Goal: Task Accomplishment & Management: Use online tool/utility

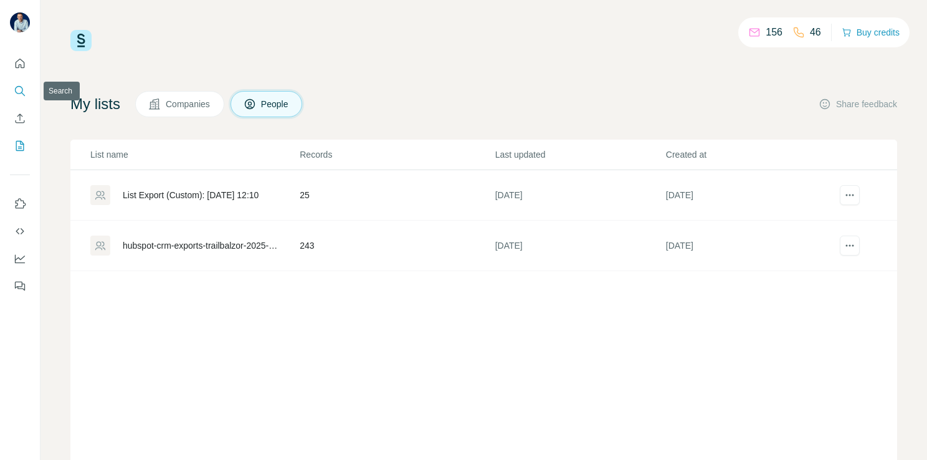
click at [25, 96] on icon "Search" at bounding box center [20, 91] width 12 height 12
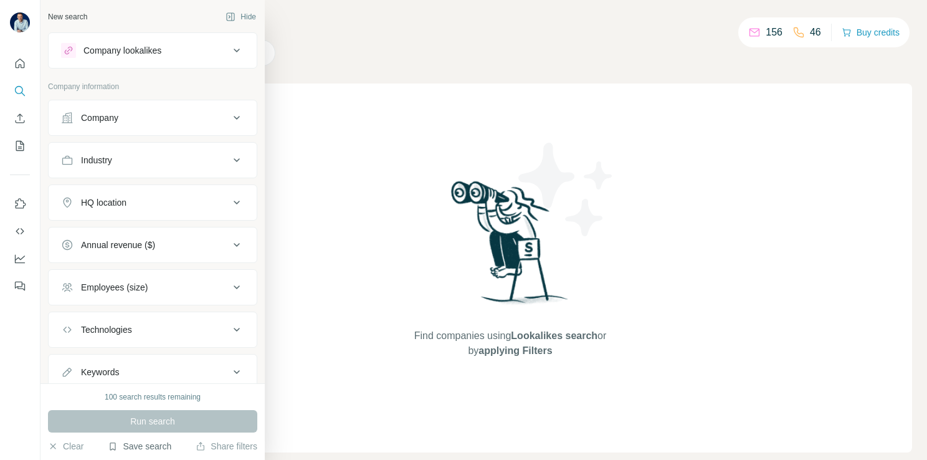
click at [151, 448] on button "Save search" at bounding box center [140, 446] width 64 height 12
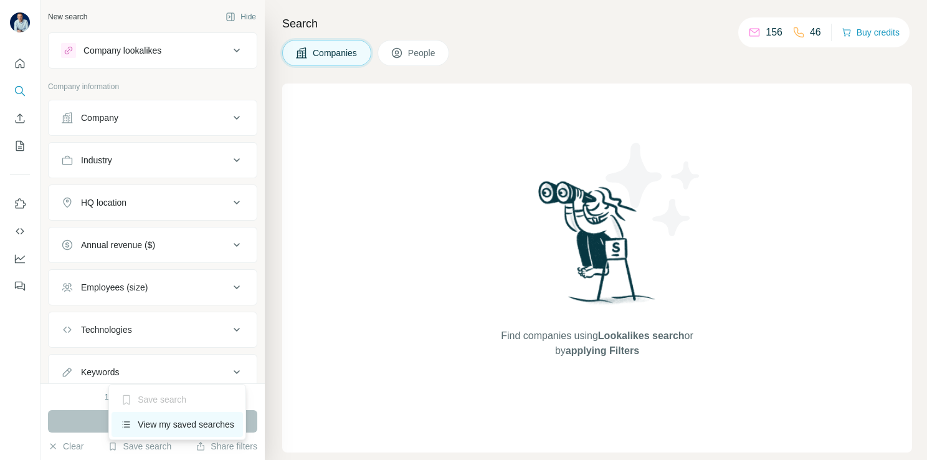
click at [171, 422] on div "View my saved searches" at bounding box center [177, 424] width 131 height 25
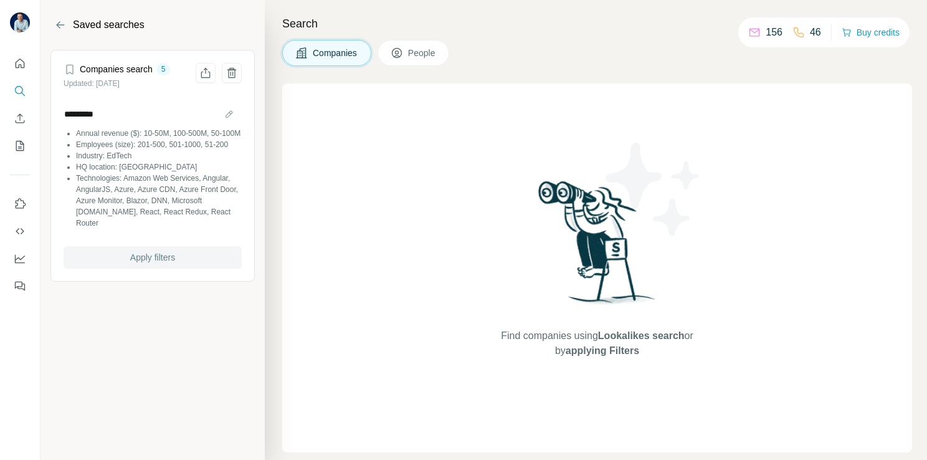
click at [159, 252] on button "Apply filters" at bounding box center [153, 257] width 178 height 22
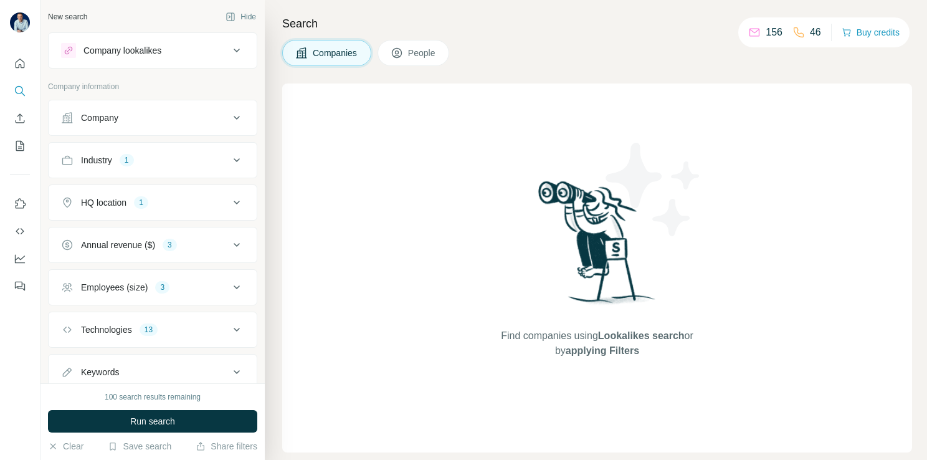
click at [172, 151] on button "Industry 1" at bounding box center [153, 160] width 208 height 30
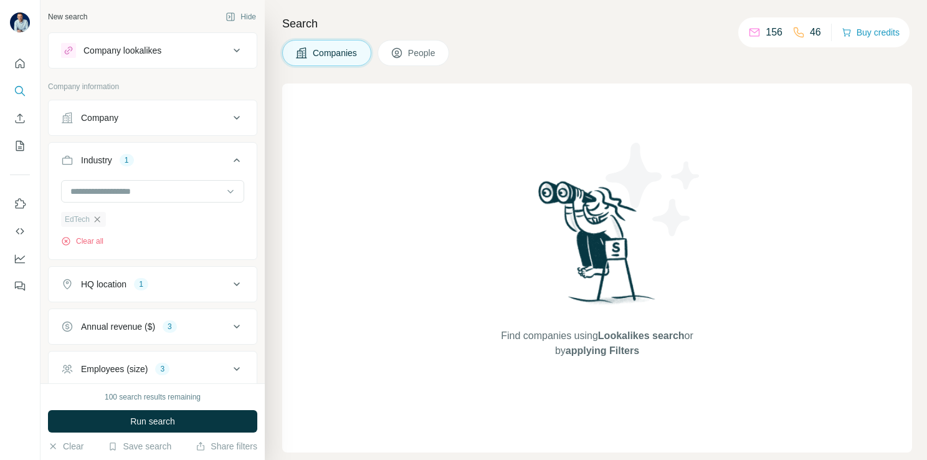
click at [96, 221] on icon "button" at bounding box center [97, 219] width 10 height 10
click at [102, 196] on input at bounding box center [146, 191] width 154 height 14
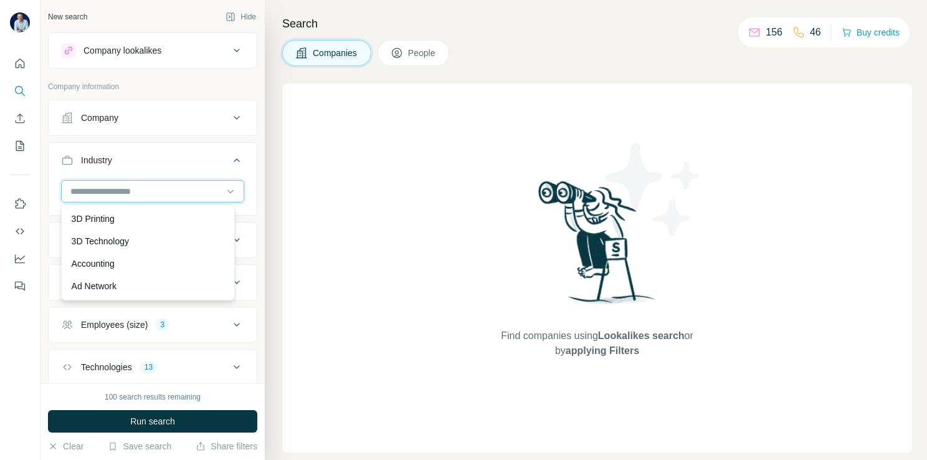
click at [103, 196] on input at bounding box center [146, 191] width 154 height 14
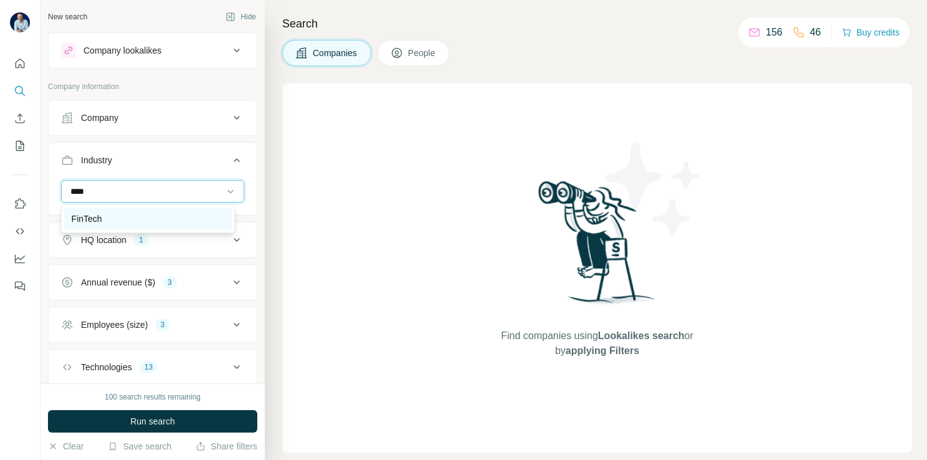
type input "****"
click at [99, 216] on p "FinTech" at bounding box center [87, 218] width 31 height 12
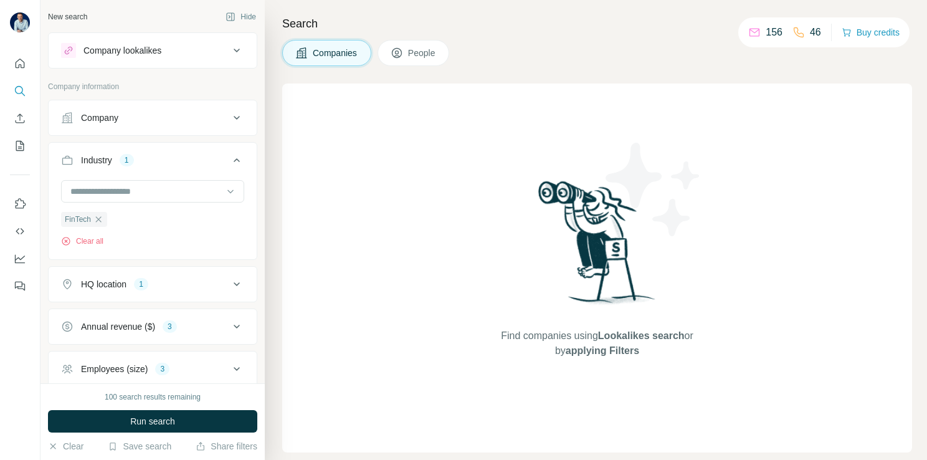
click at [131, 272] on button "HQ location 1" at bounding box center [153, 284] width 208 height 30
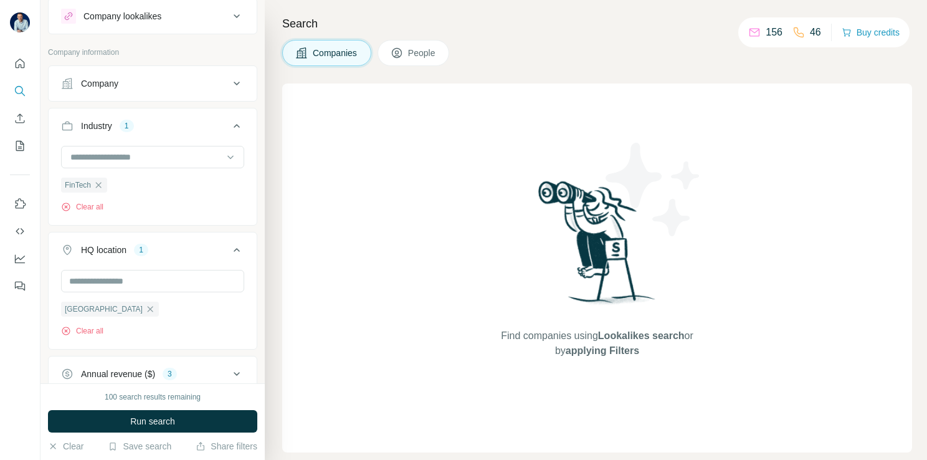
scroll to position [62, 0]
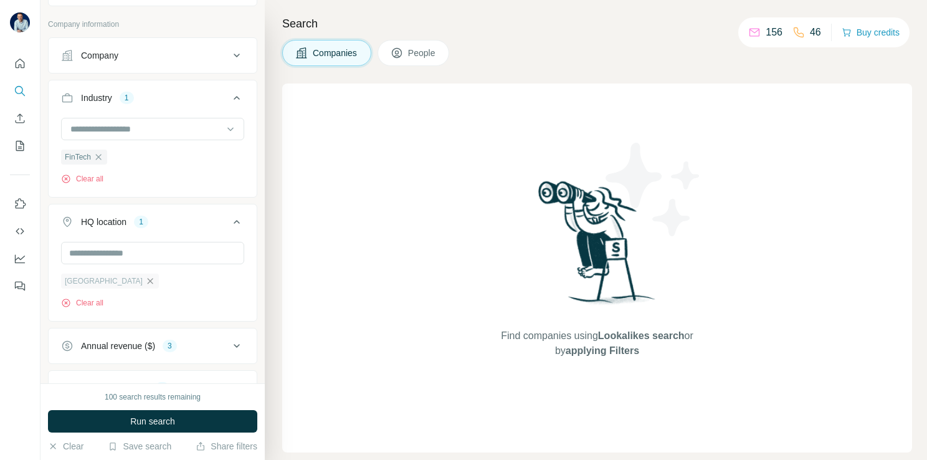
click at [148, 281] on icon "button" at bounding box center [151, 281] width 6 height 6
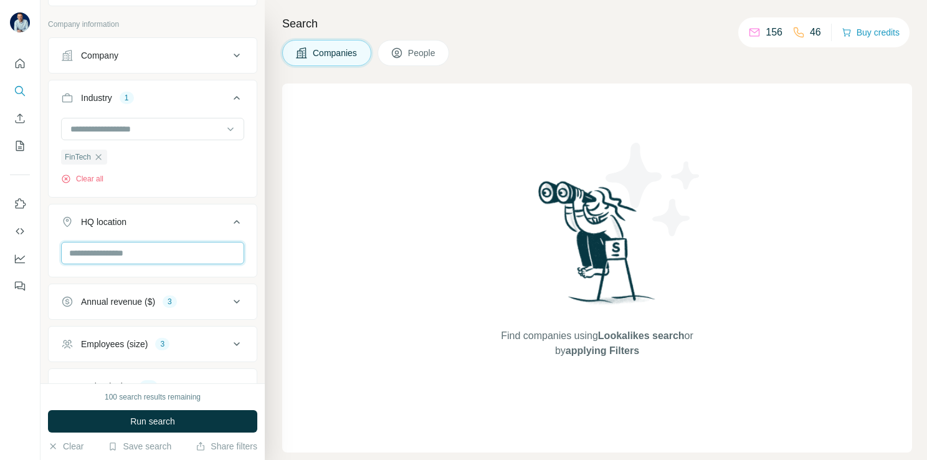
click at [111, 253] on input "text" at bounding box center [152, 253] width 183 height 22
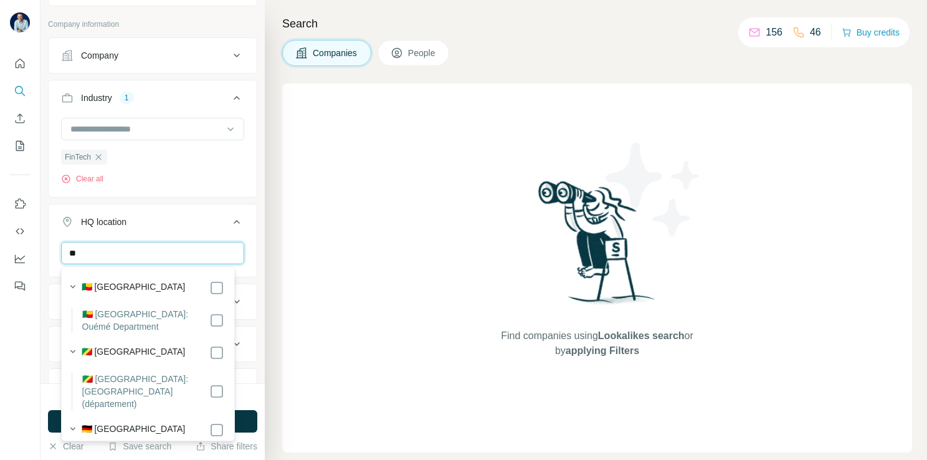
type input "*"
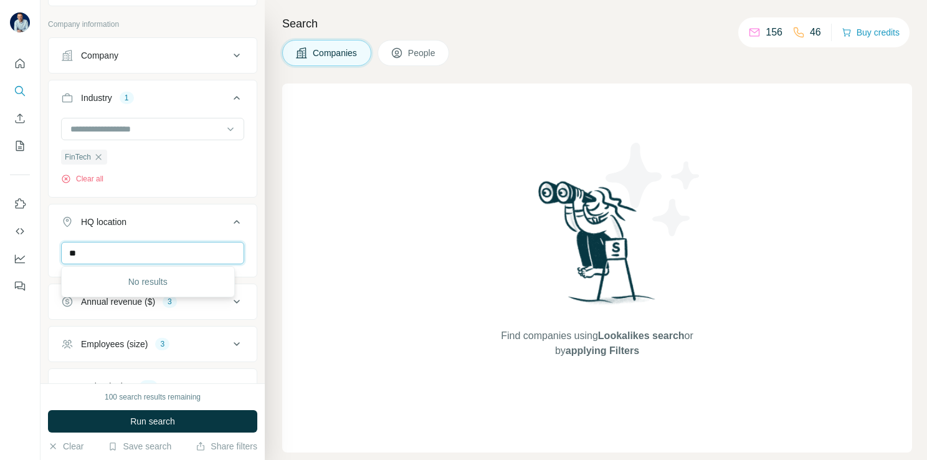
type input "*"
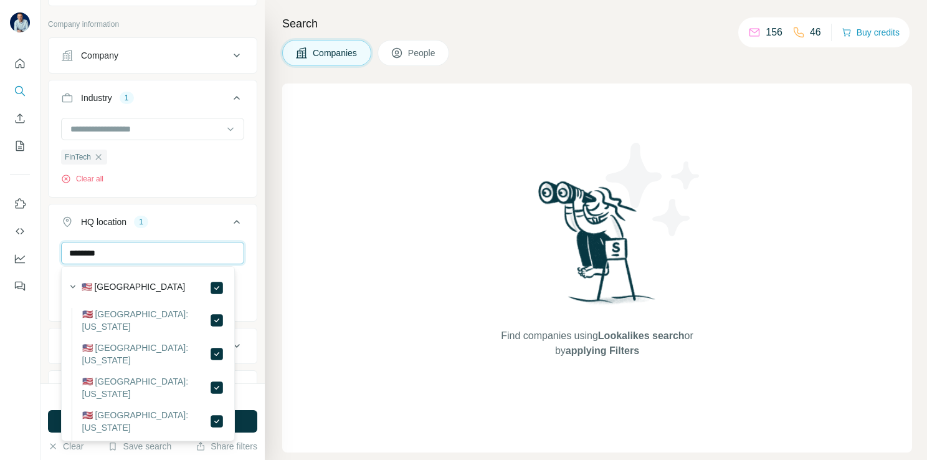
click at [197, 253] on input "********" at bounding box center [152, 253] width 183 height 22
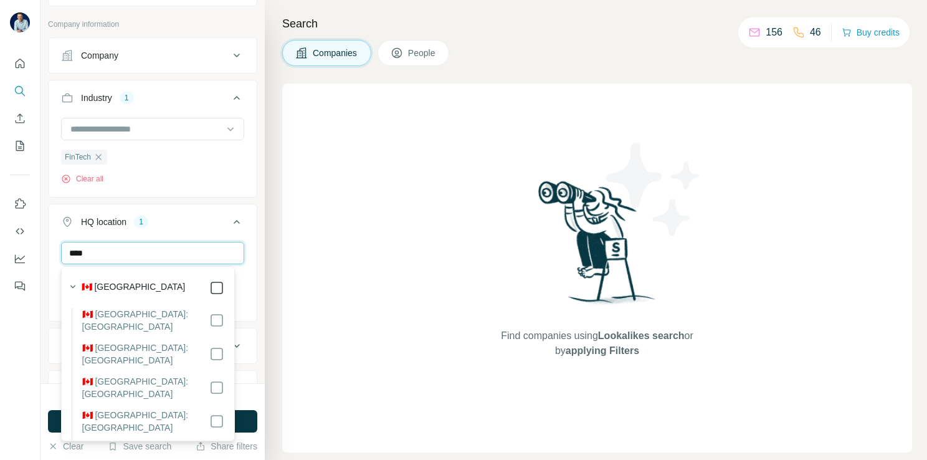
type input "****"
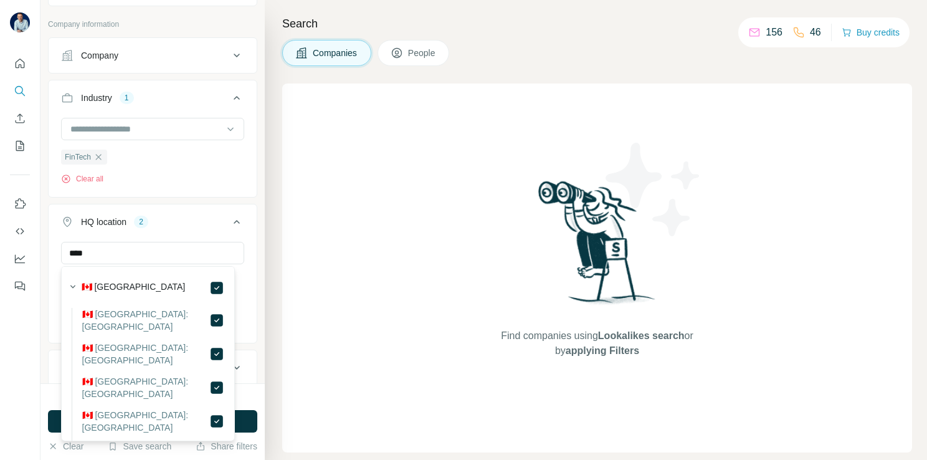
click at [243, 262] on div "**** United States Canada Clear all" at bounding box center [153, 291] width 208 height 98
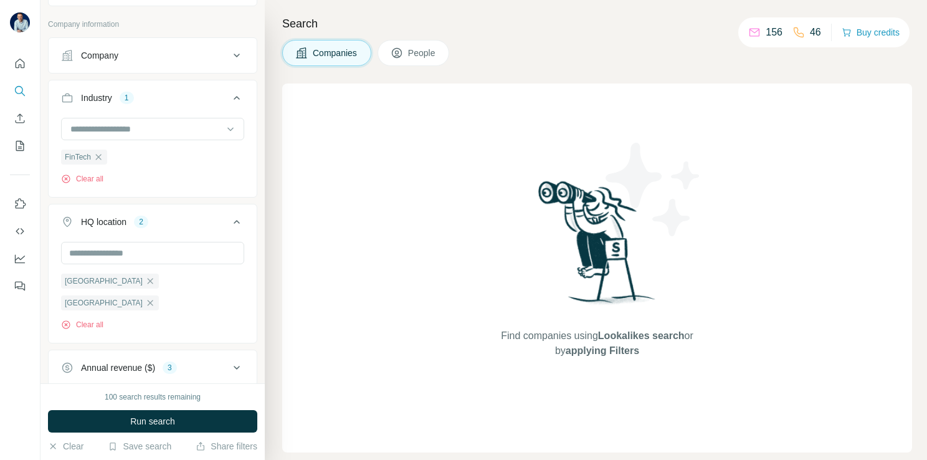
scroll to position [125, 0]
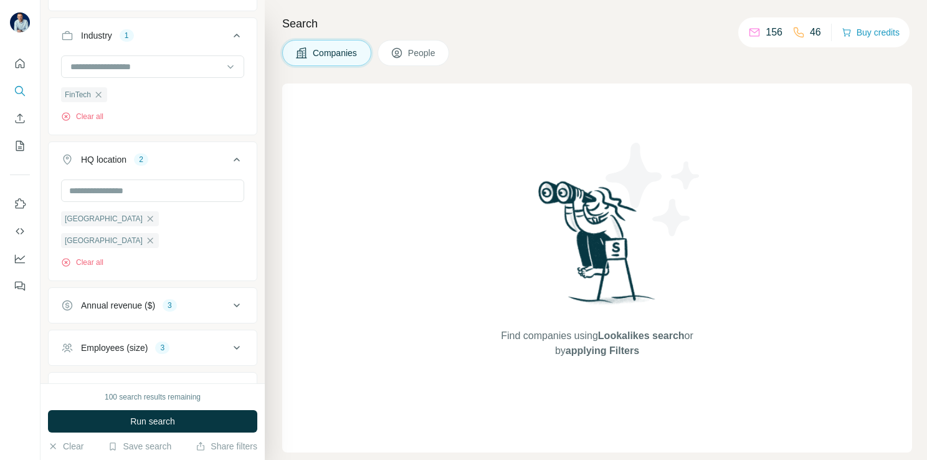
click at [235, 290] on button "Annual revenue ($) 3" at bounding box center [153, 305] width 208 height 30
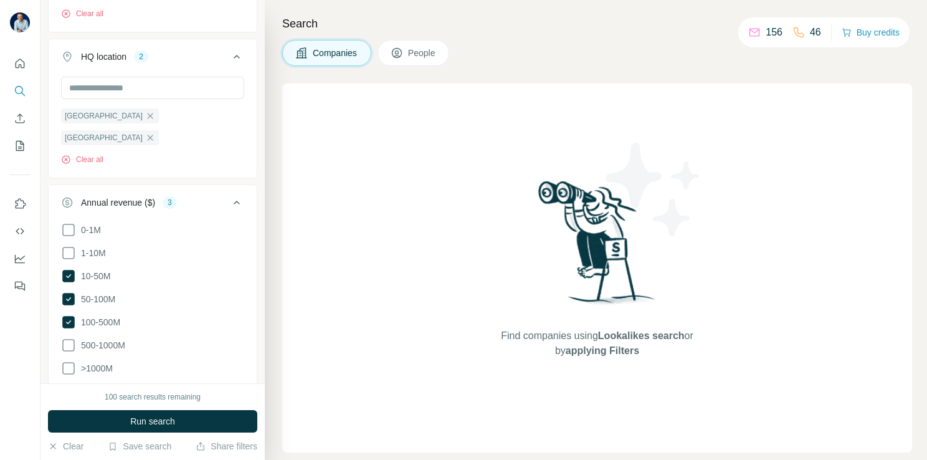
scroll to position [249, 0]
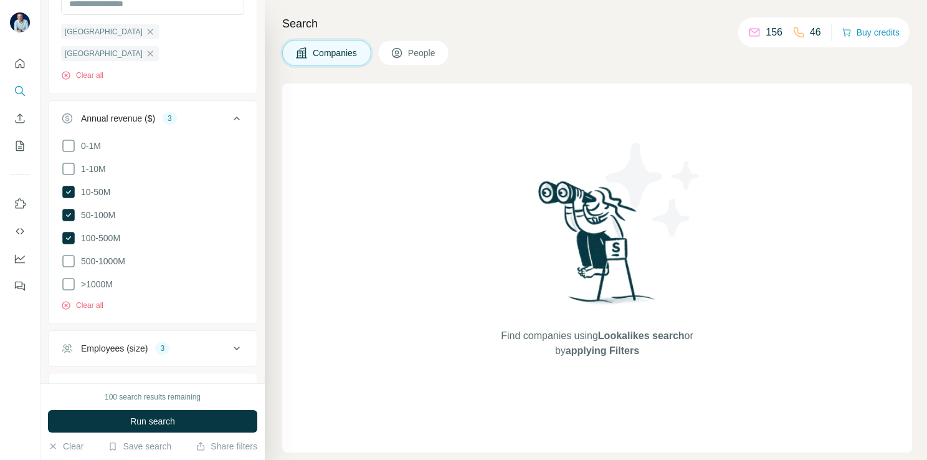
click at [229, 111] on icon at bounding box center [236, 118] width 15 height 15
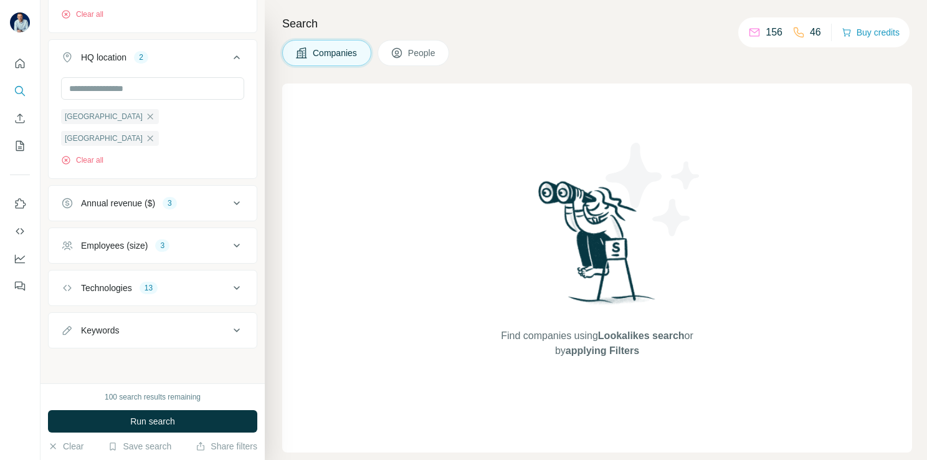
scroll to position [203, 0]
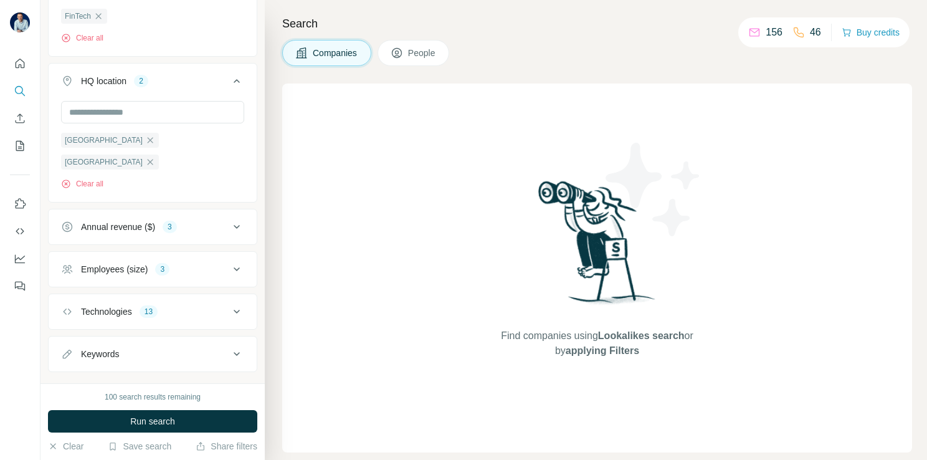
click at [198, 263] on div "Employees (size) 3" at bounding box center [145, 269] width 168 height 12
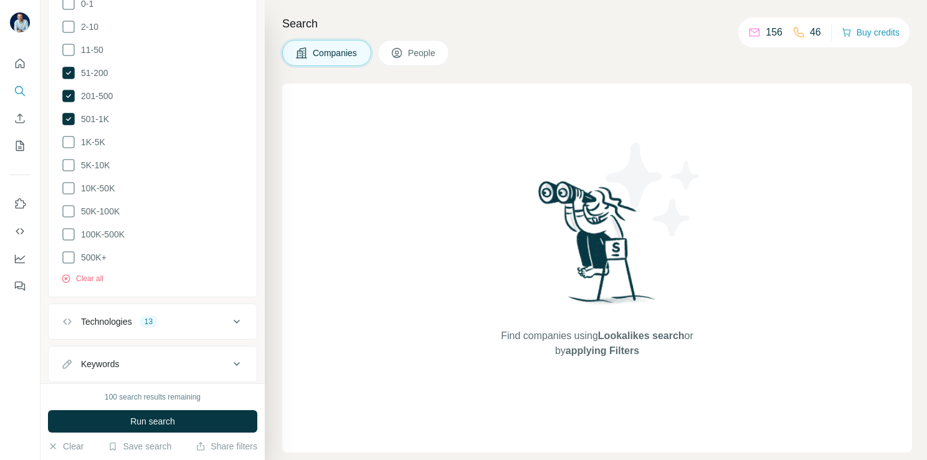
scroll to position [505, 0]
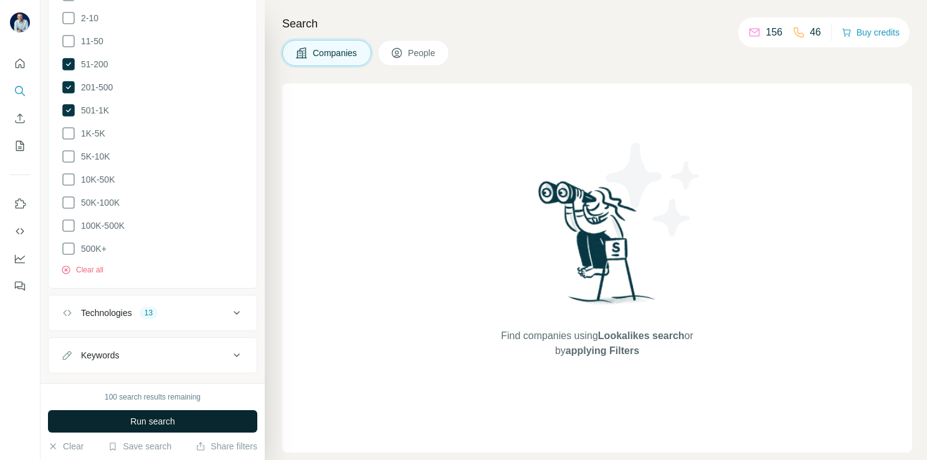
click at [158, 426] on span "Run search" at bounding box center [152, 421] width 45 height 12
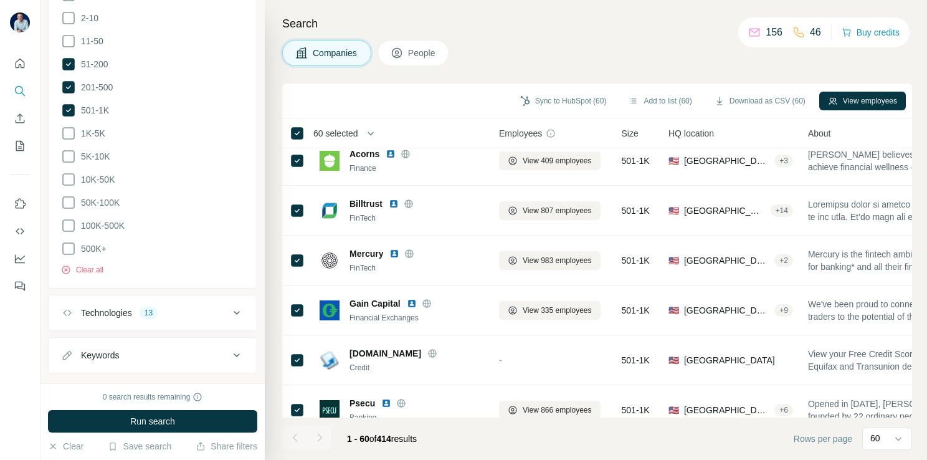
scroll to position [0, 0]
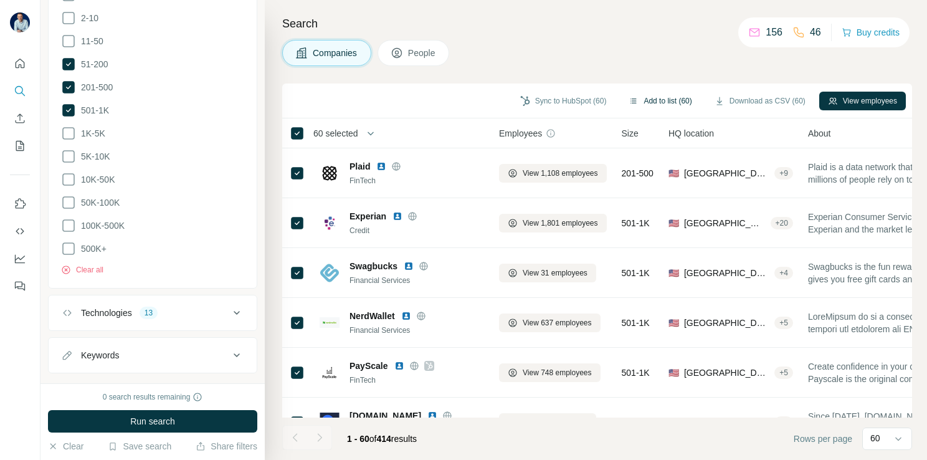
click at [670, 103] on button "Add to list (60)" at bounding box center [660, 101] width 80 height 19
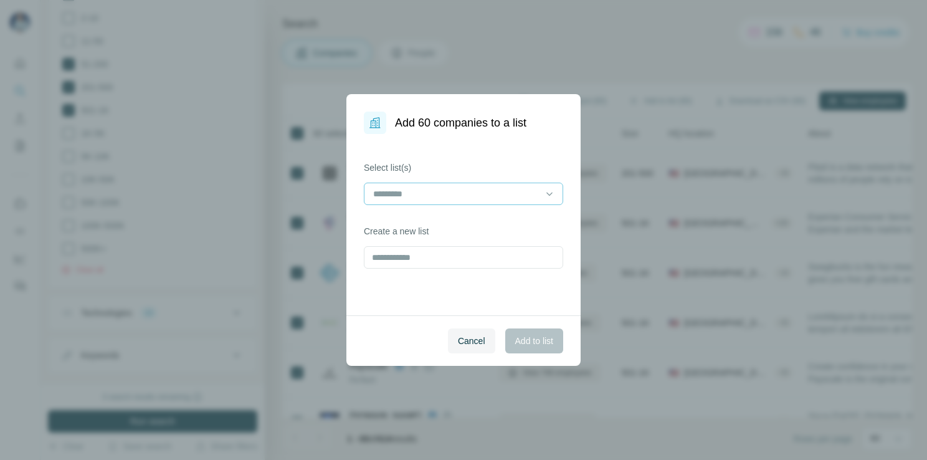
click at [432, 196] on input at bounding box center [456, 194] width 168 height 14
click at [386, 285] on div "Select list(s) Create a new list" at bounding box center [463, 224] width 234 height 181
click at [397, 259] on input "text" at bounding box center [463, 257] width 199 height 22
type input "**********"
click at [528, 340] on span "Add to list" at bounding box center [534, 341] width 38 height 12
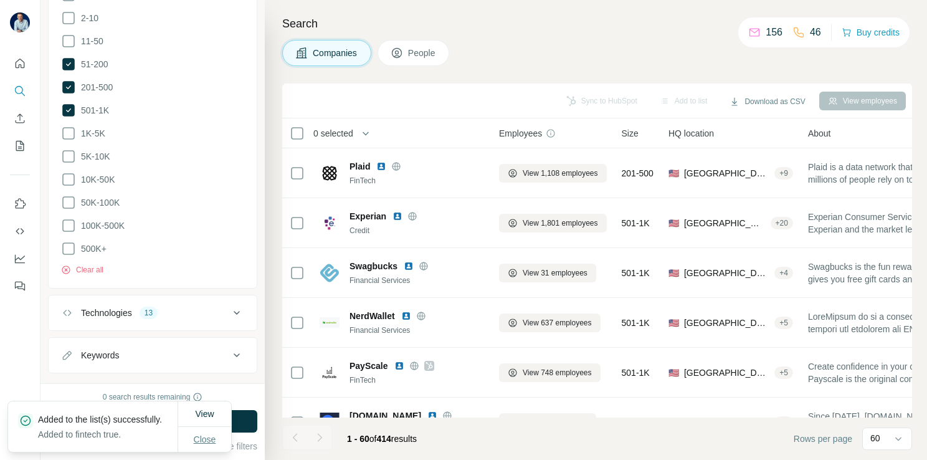
click at [201, 433] on span "Close" at bounding box center [205, 439] width 22 height 12
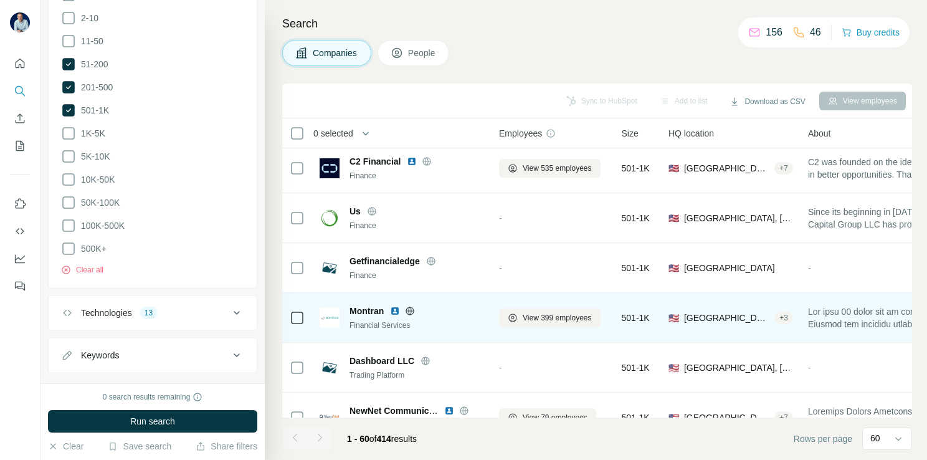
scroll to position [2727, 0]
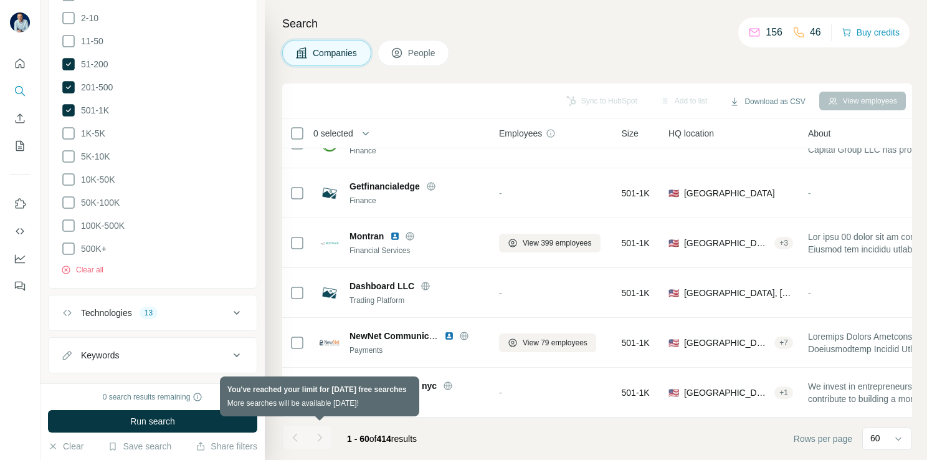
click at [325, 437] on div at bounding box center [319, 437] width 25 height 25
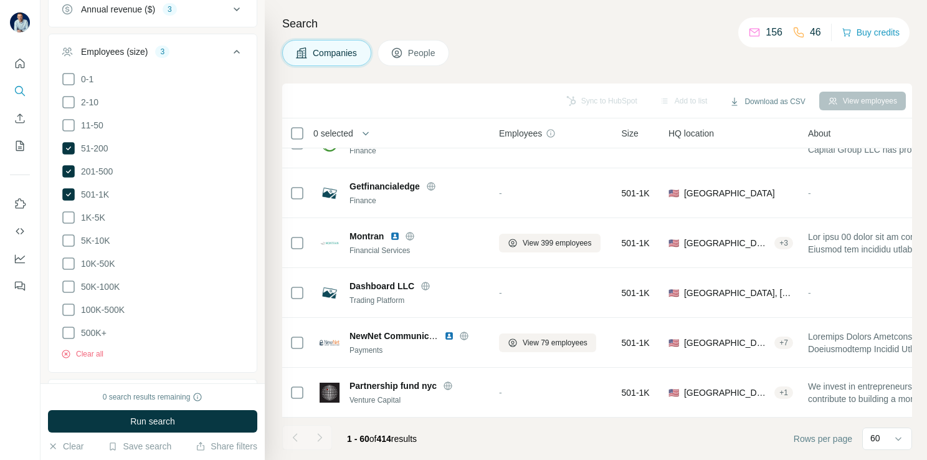
scroll to position [193, 0]
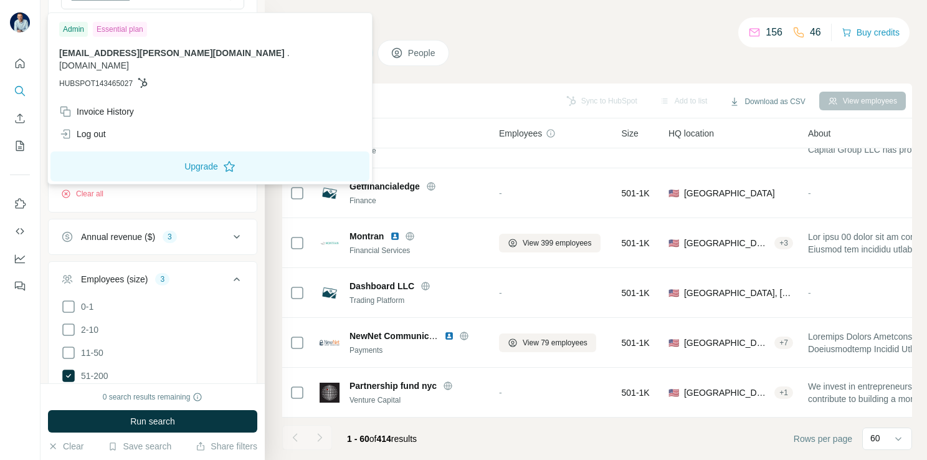
click at [27, 33] on div at bounding box center [20, 23] width 20 height 22
click at [126, 105] on div "Invoice History" at bounding box center [96, 111] width 75 height 12
click at [416, 92] on div "Sync to HubSpot Add to list Download as CSV View employees" at bounding box center [596, 101] width 617 height 22
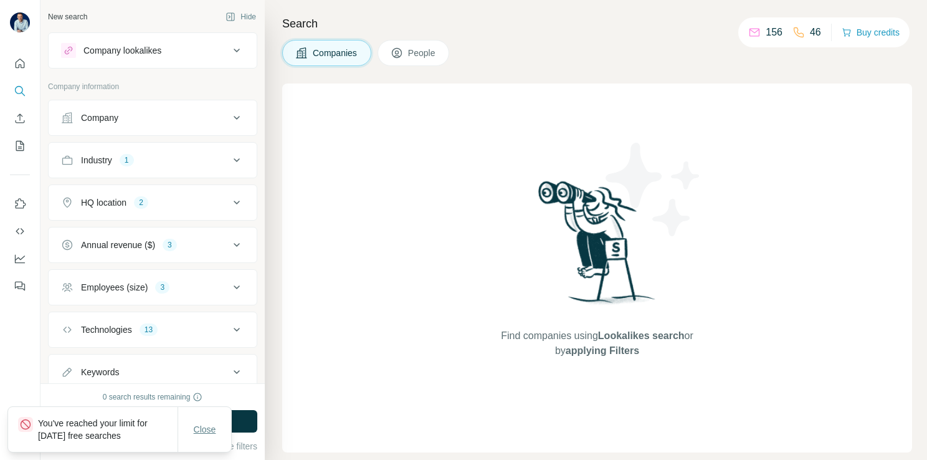
click at [217, 430] on button "Close" at bounding box center [205, 429] width 40 height 22
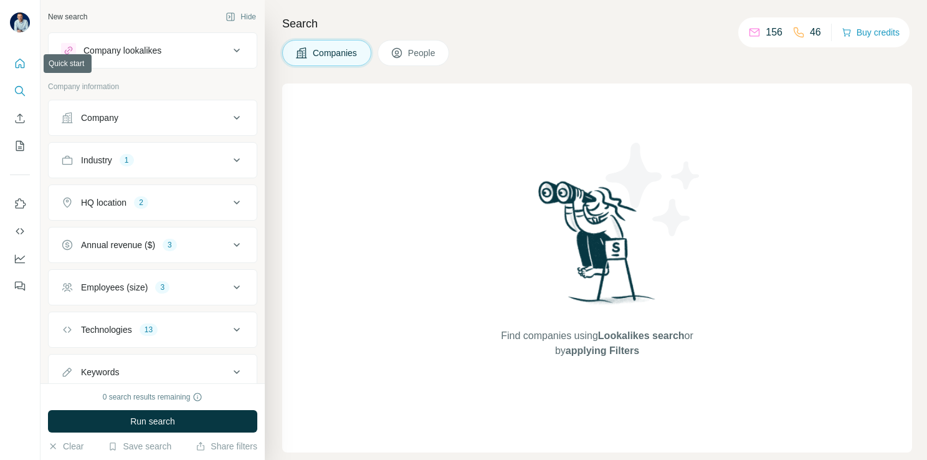
click at [20, 65] on icon "Quick start" at bounding box center [20, 63] width 12 height 12
